Goal: Navigation & Orientation: Find specific page/section

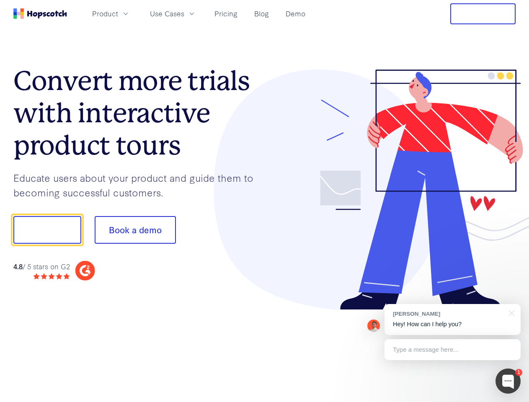
click at [265, 201] on div at bounding box center [390, 190] width 251 height 241
click at [118, 13] on span "Product" at bounding box center [105, 13] width 26 height 10
click at [184, 13] on span "Use Cases" at bounding box center [167, 13] width 34 height 10
click at [483, 14] on button "Free Trial" at bounding box center [482, 13] width 65 height 21
click at [47, 230] on button "Show me!" at bounding box center [47, 230] width 68 height 28
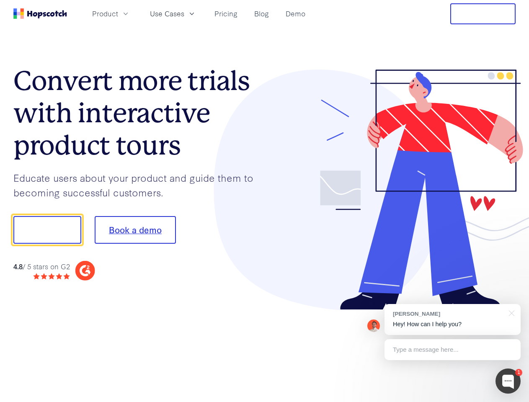
click at [135, 230] on button "Book a demo" at bounding box center [135, 230] width 81 height 28
click at [508, 381] on div at bounding box center [507, 381] width 25 height 25
click at [452, 320] on div "[PERSON_NAME] Hey! How can I help you?" at bounding box center [452, 319] width 136 height 31
click at [510, 312] on div at bounding box center [442, 228] width 157 height 279
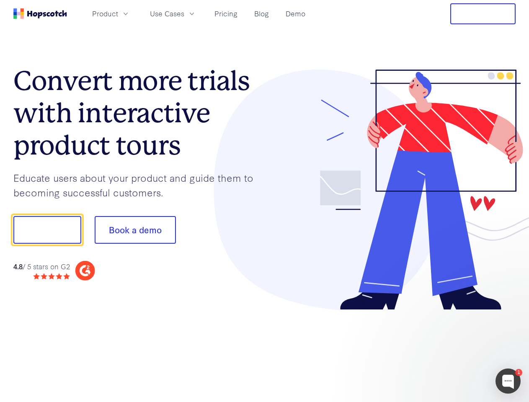
click at [452, 350] on div at bounding box center [442, 228] width 157 height 279
